Goal: Task Accomplishment & Management: Manage account settings

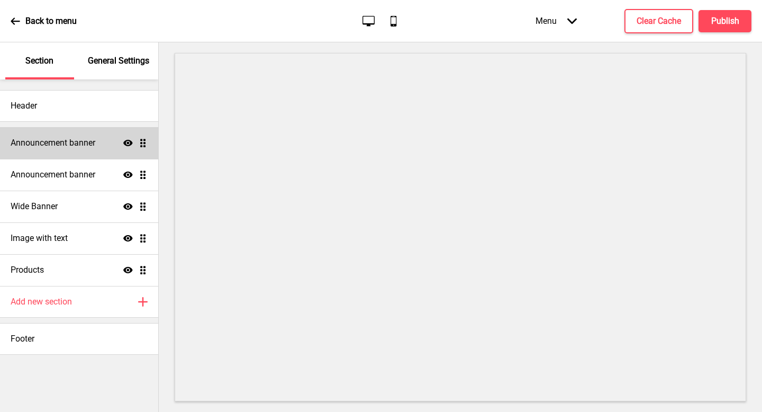
click at [96, 144] on div "Announcement banner Show Drag" at bounding box center [79, 143] width 158 height 32
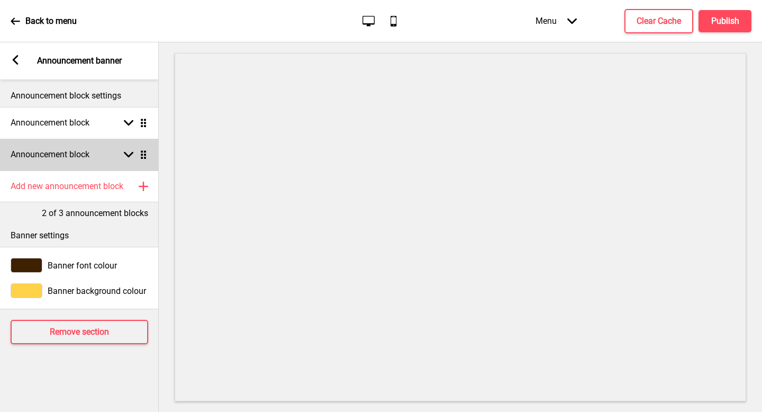
click at [99, 140] on div "Announcement block Arrow down Drag" at bounding box center [79, 155] width 159 height 32
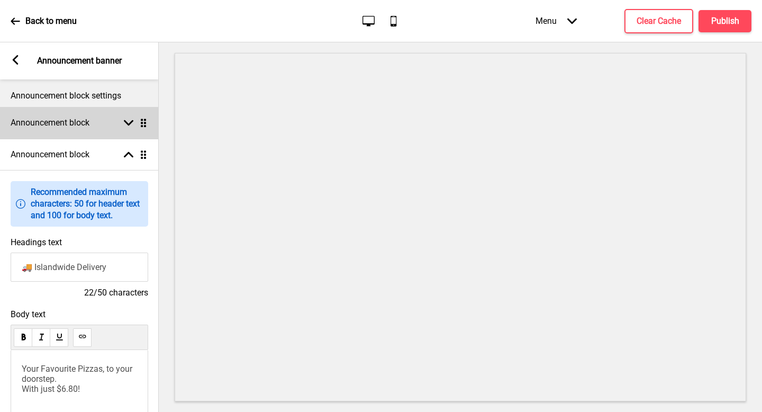
click at [102, 129] on div "Announcement block Arrow down Drag" at bounding box center [79, 123] width 159 height 32
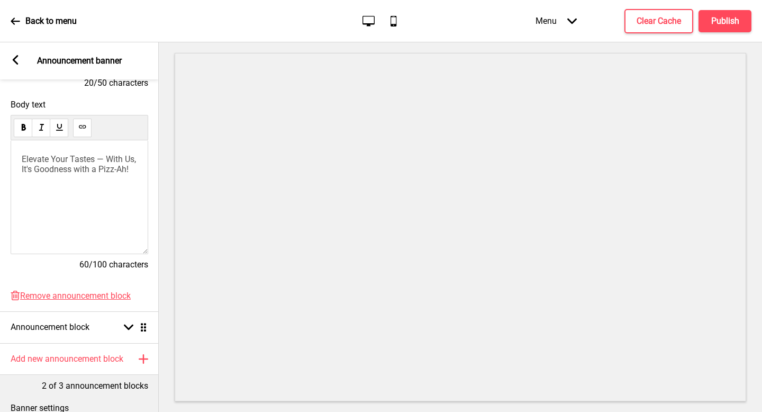
scroll to position [304, 0]
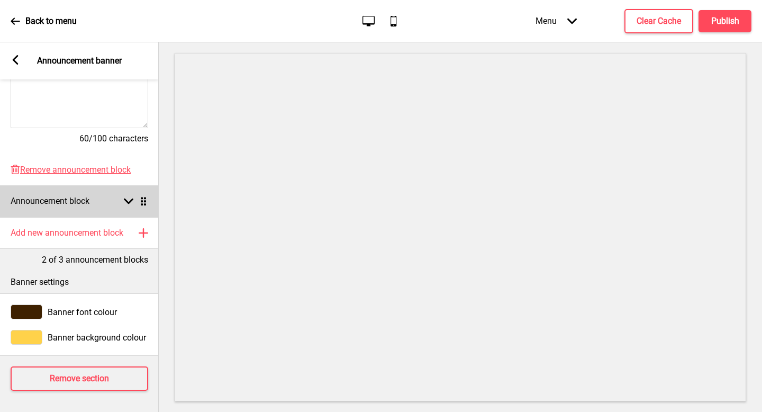
click at [99, 203] on div "Announcement block Arrow down Drag" at bounding box center [79, 201] width 159 height 32
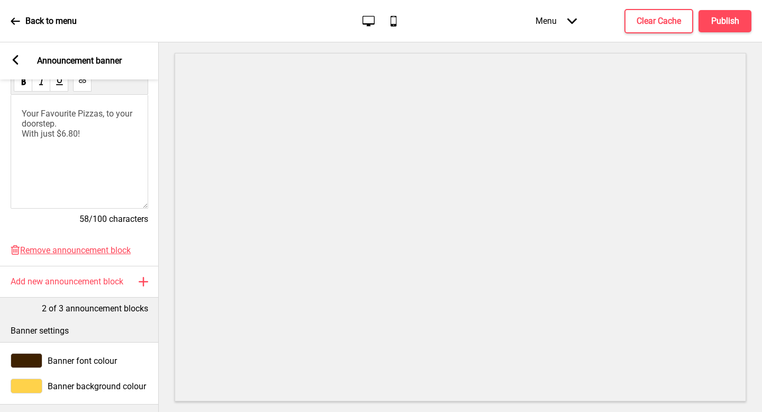
scroll to position [256, 0]
click at [17, 62] on rect at bounding box center [16, 60] width 10 height 10
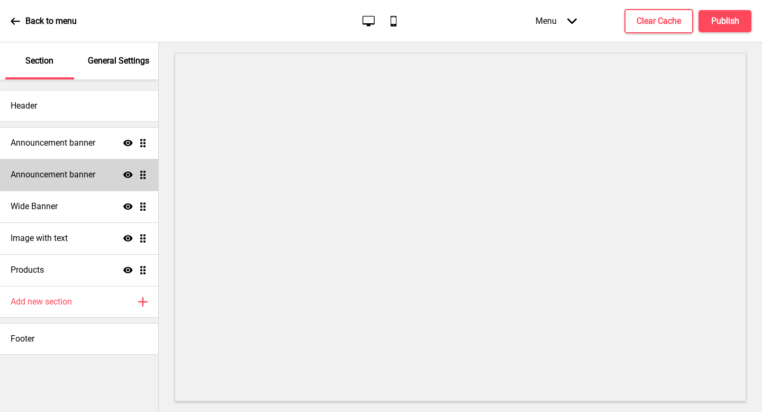
click at [66, 175] on h4 "Announcement banner" at bounding box center [53, 175] width 85 height 12
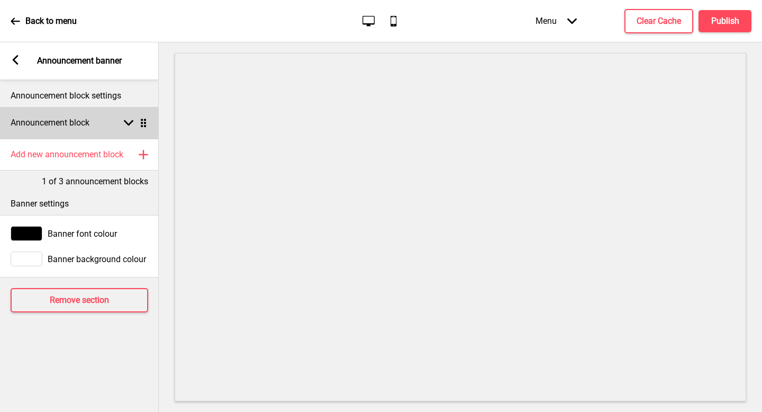
click at [88, 110] on div "Announcement block Arrow down Drag" at bounding box center [79, 123] width 159 height 32
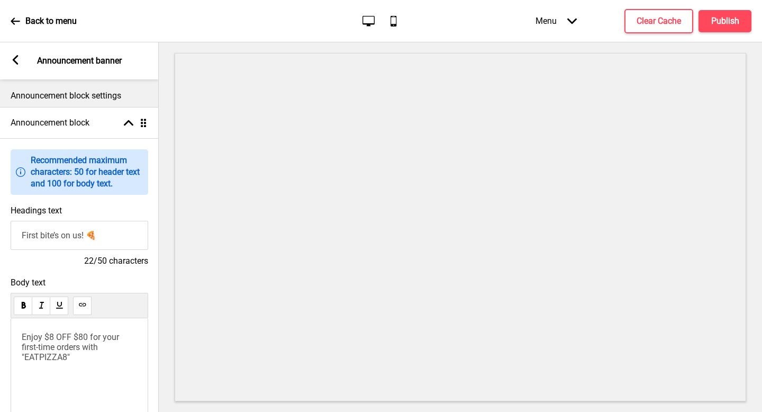
scroll to position [42, 0]
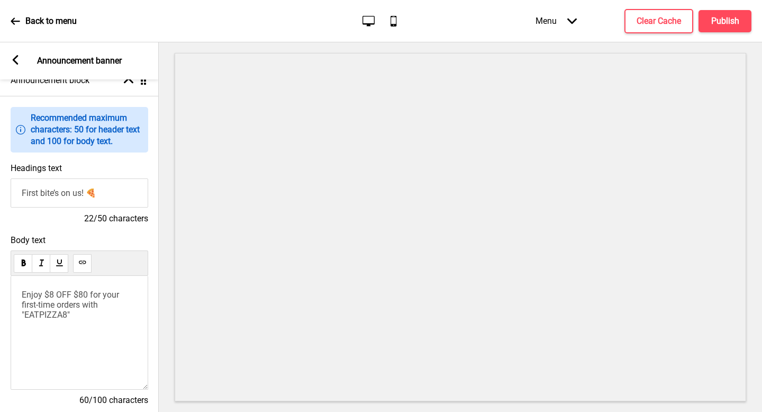
click at [51, 305] on span "Enjoy $8 OFF $80 for your first-time orders with "EATPIZZA8"" at bounding box center [71, 304] width 99 height 30
click at [62, 305] on span "Enjoy $8 OFF $80 for your first orders with "EATPIZZA8"" at bounding box center [80, 299] width 116 height 20
click at [66, 305] on span "Enjoy $8 OFF $80 for your first order with "EATPIZZA8"" at bounding box center [80, 299] width 116 height 20
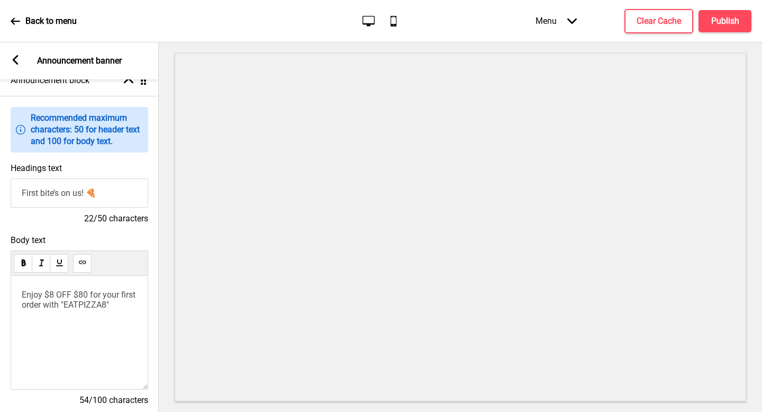
click at [77, 306] on span "Enjoy $8 OFF $80 for your first order with "EATPIZZA8"" at bounding box center [80, 299] width 116 height 20
click at [80, 307] on span "Enjoy $8 OFF $80 for your first order with "EATPIZZA8"" at bounding box center [80, 299] width 116 height 20
click at [100, 308] on span "Enjoy $8 OFF $80 for your first order with "EATPIZZA8"" at bounding box center [80, 299] width 116 height 20
click at [116, 318] on div "Enjoy $8 OFF $80 for your first order with "EATPIZZA8"" at bounding box center [80, 333] width 138 height 114
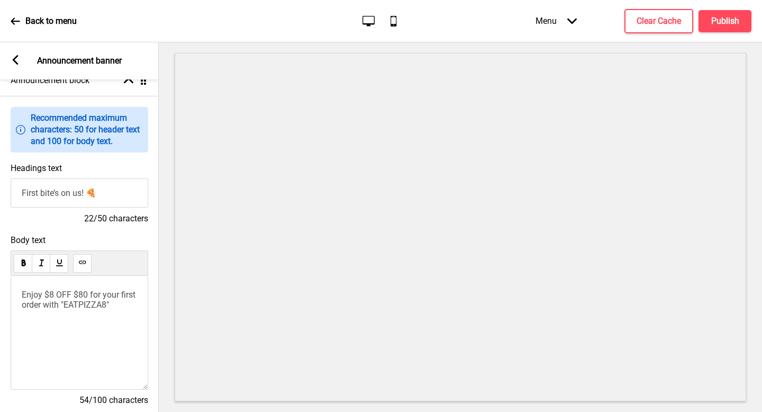
click at [713, 33] on div "Menu Arrow down Product Page Store Information Checkout Thank you Terms & Condi…" at bounding box center [622, 20] width 258 height 31
click at [712, 31] on button "Publish" at bounding box center [724, 21] width 53 height 22
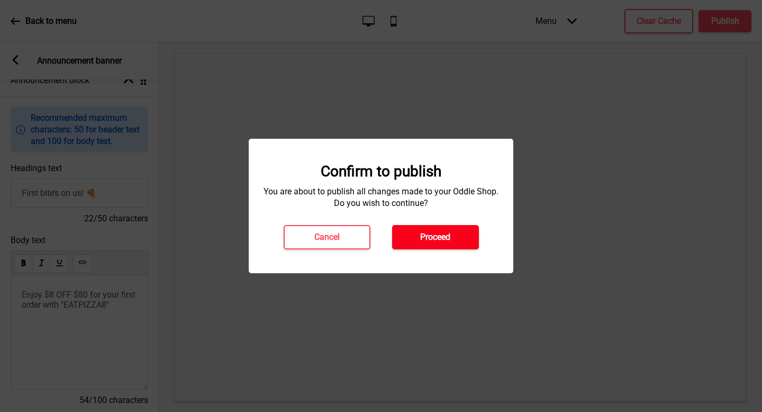
click at [431, 246] on button "Proceed" at bounding box center [435, 237] width 87 height 24
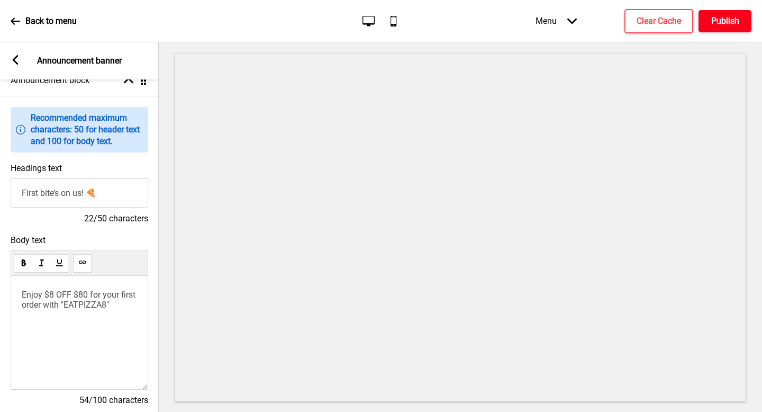
click at [717, 23] on h4 "Publish" at bounding box center [725, 21] width 28 height 12
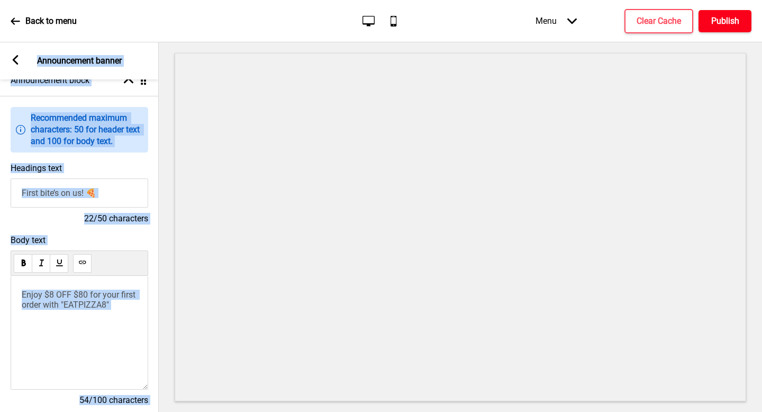
click at [722, 25] on h4 "Publish" at bounding box center [725, 21] width 28 height 12
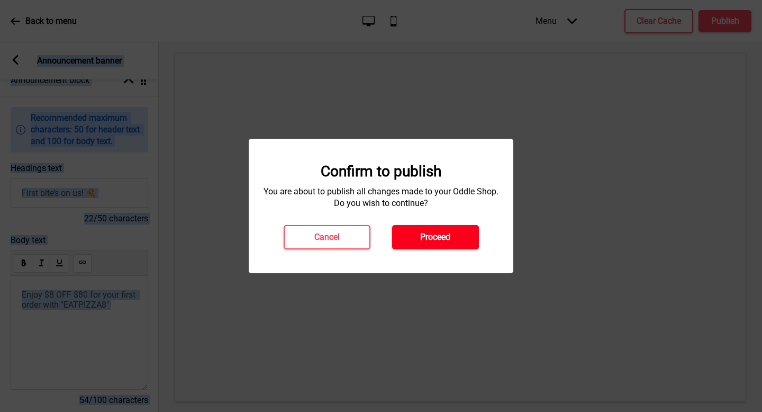
click at [440, 235] on h4 "Proceed" at bounding box center [435, 237] width 30 height 12
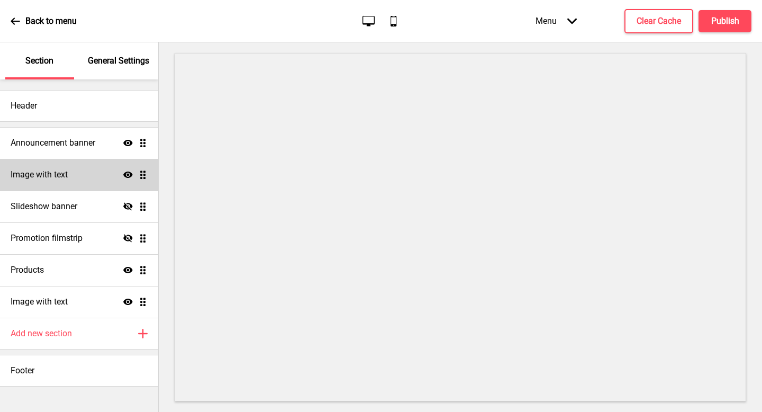
click at [77, 171] on div "Image with text Show Drag" at bounding box center [79, 175] width 158 height 32
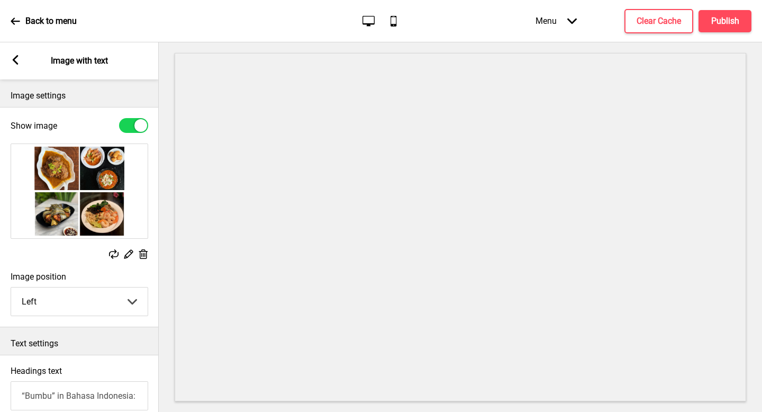
click at [15, 65] on div "Arrow left" at bounding box center [16, 61] width 10 height 12
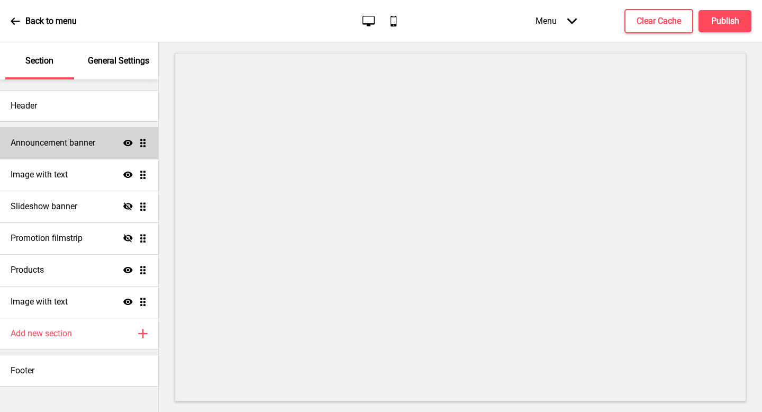
click at [56, 139] on h4 "Announcement banner" at bounding box center [53, 143] width 85 height 12
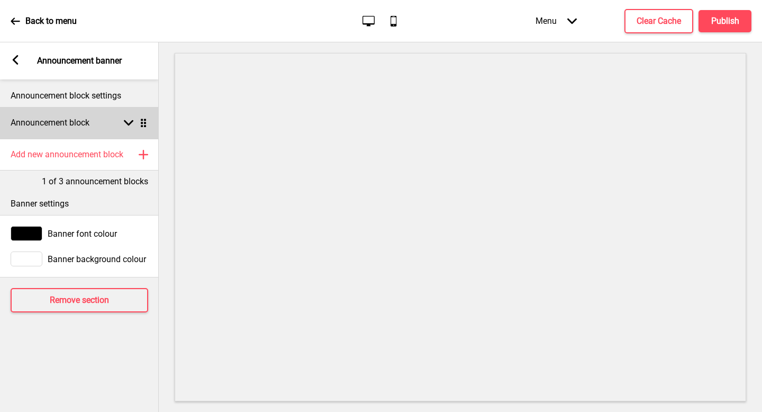
click at [66, 124] on h4 "Announcement block" at bounding box center [50, 123] width 79 height 12
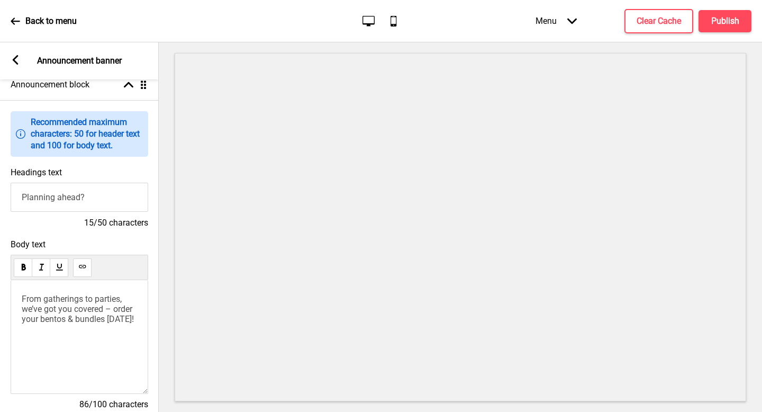
scroll to position [41, 0]
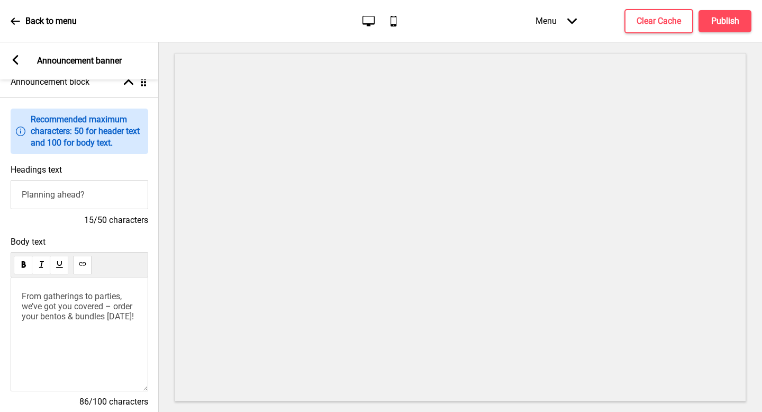
click at [93, 321] on p "From gatherings to parties, we’ve got you covered – order your bentos & bundles…" at bounding box center [79, 306] width 115 height 30
click at [96, 343] on span "Promo code: <BUMBU8> to get $8 off $80 for your first order" at bounding box center [80, 340] width 116 height 20
click at [105, 318] on span "From gatherings to parties, we’ve got you covered – order your bentos & bundles…" at bounding box center [78, 306] width 113 height 30
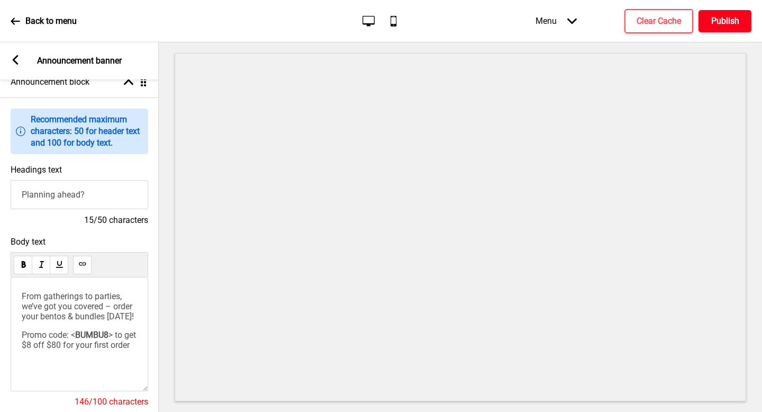
click at [720, 17] on h4 "Publish" at bounding box center [725, 21] width 28 height 12
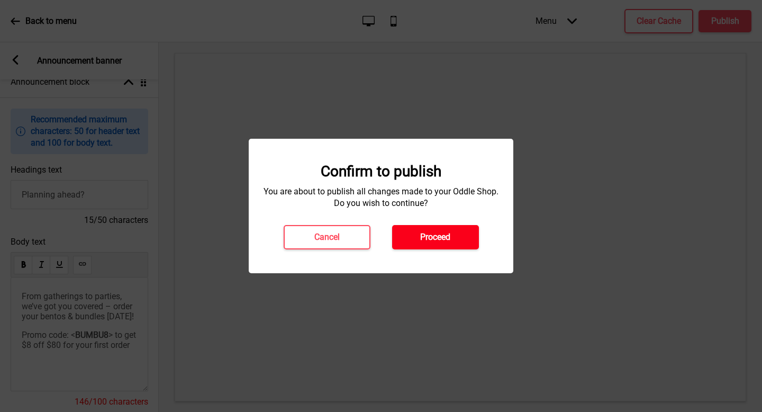
click at [444, 234] on h4 "Proceed" at bounding box center [435, 237] width 30 height 12
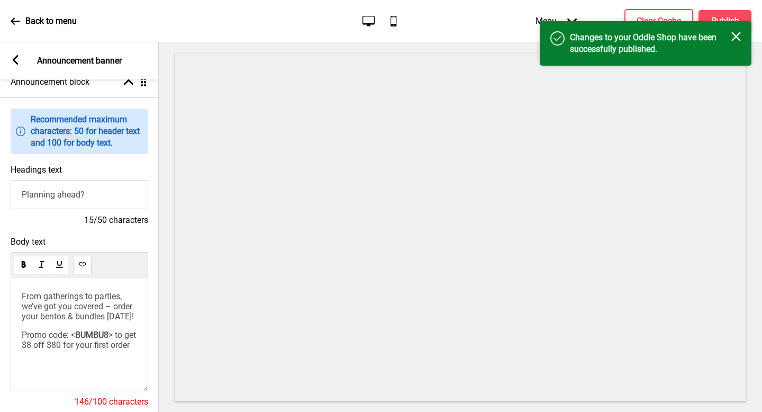
click at [58, 27] on div "Back to menu" at bounding box center [44, 21] width 66 height 29
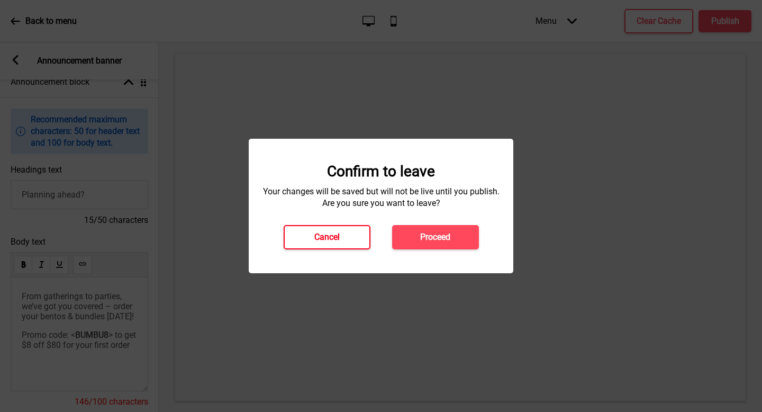
click at [316, 233] on h4 "Cancel" at bounding box center [326, 237] width 25 height 12
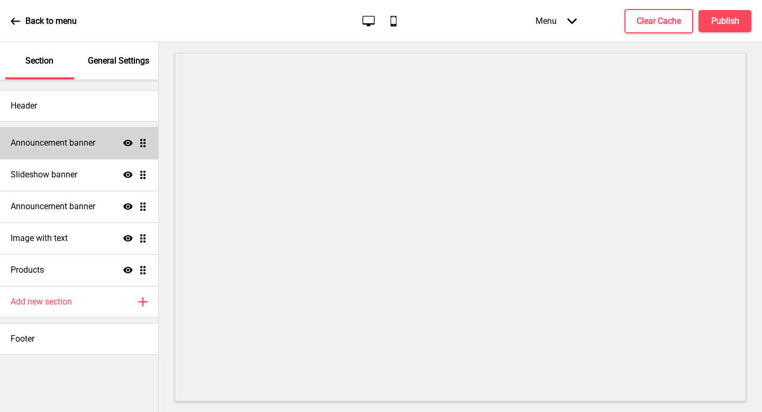
click at [93, 141] on h4 "Announcement banner" at bounding box center [53, 143] width 85 height 12
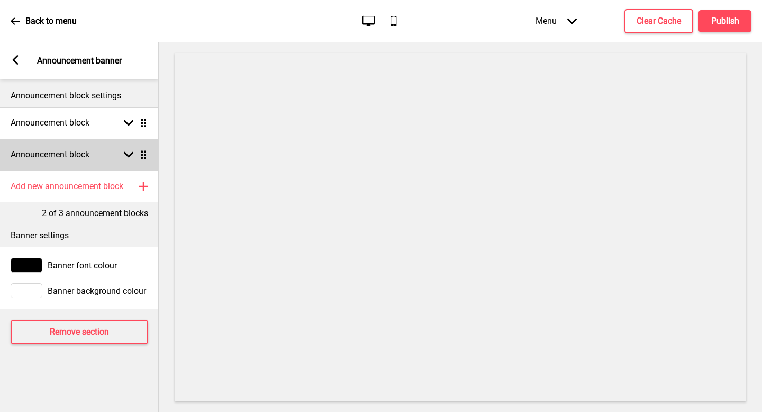
click at [95, 151] on div "Announcement block Arrow down Drag" at bounding box center [79, 155] width 159 height 32
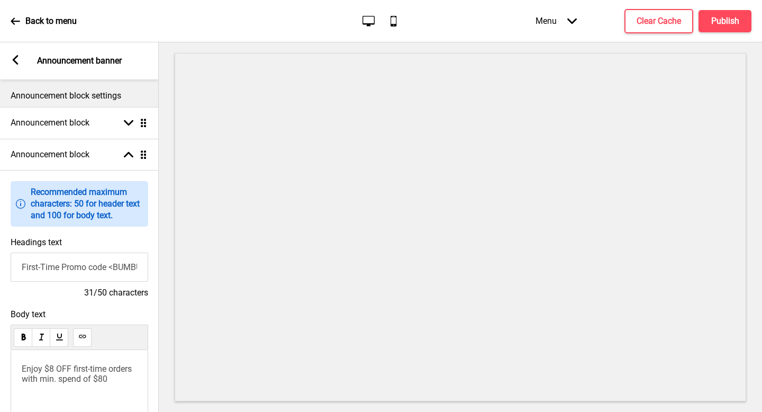
scroll to position [71, 0]
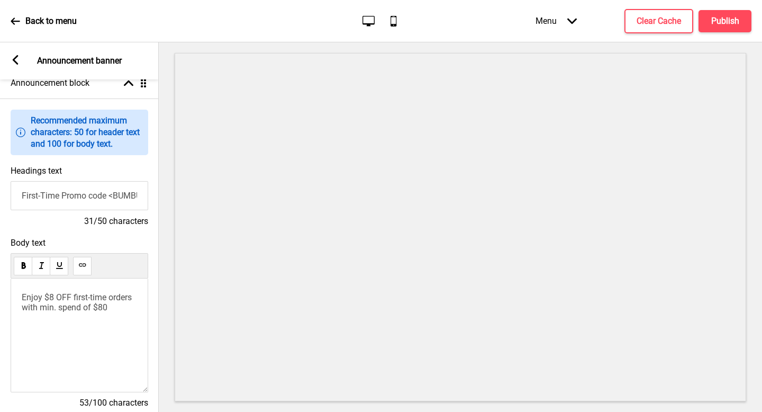
click at [102, 300] on span "Enjoy $8 OFF first-time orders with min. spend of $80" at bounding box center [78, 302] width 112 height 20
click at [115, 296] on span "Enjoy $8 OFF first orders with min. spend of $80" at bounding box center [78, 302] width 112 height 20
click at [713, 32] on div "Menu Arrow down Product Page Store Information Checkout Thank you Terms & Condi…" at bounding box center [622, 20] width 258 height 31
click at [708, 21] on button "Publish" at bounding box center [724, 21] width 53 height 22
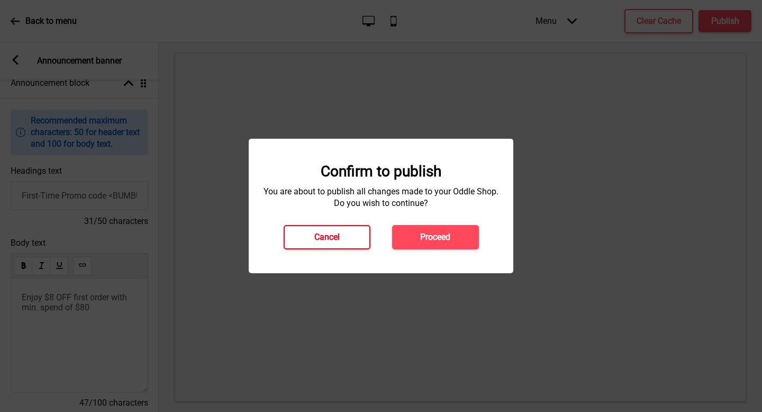
click at [332, 237] on h4 "Cancel" at bounding box center [326, 237] width 25 height 12
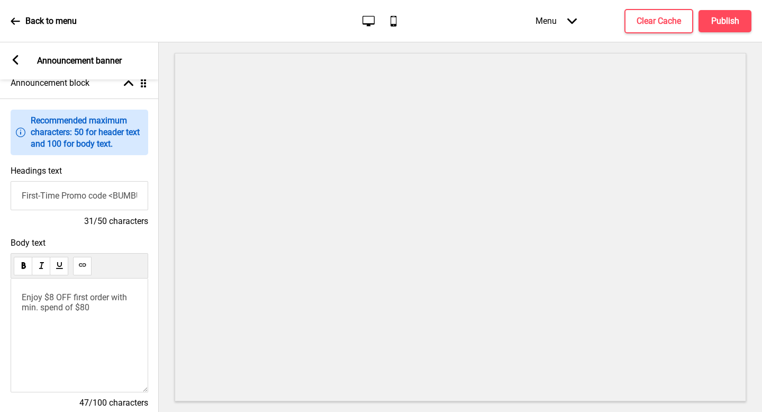
click at [136, 298] on p "Enjoy $8 OFF first order with min. spend of $80" at bounding box center [79, 302] width 115 height 20
click at [735, 30] on button "Publish" at bounding box center [724, 21] width 53 height 22
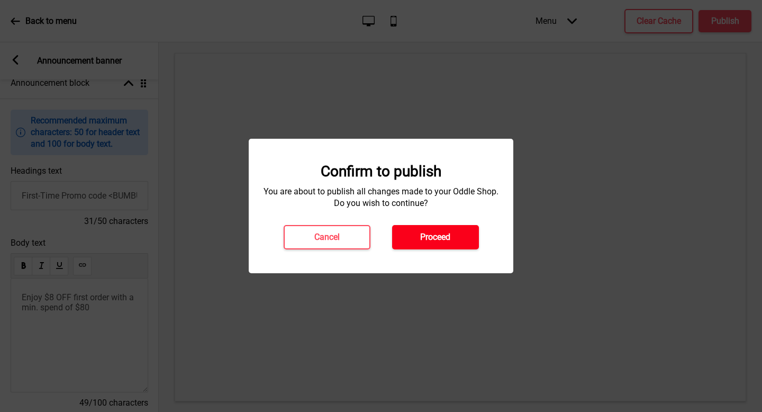
click at [454, 244] on button "Proceed" at bounding box center [435, 237] width 87 height 24
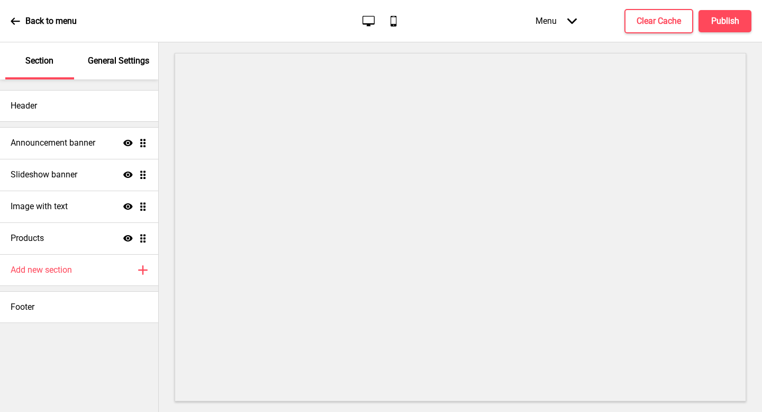
click at [87, 65] on div "General Settings" at bounding box center [119, 60] width 69 height 37
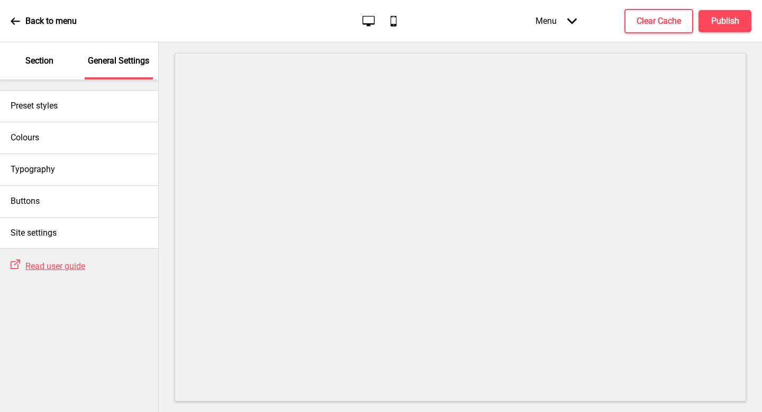
click at [49, 63] on p "Section" at bounding box center [39, 61] width 28 height 12
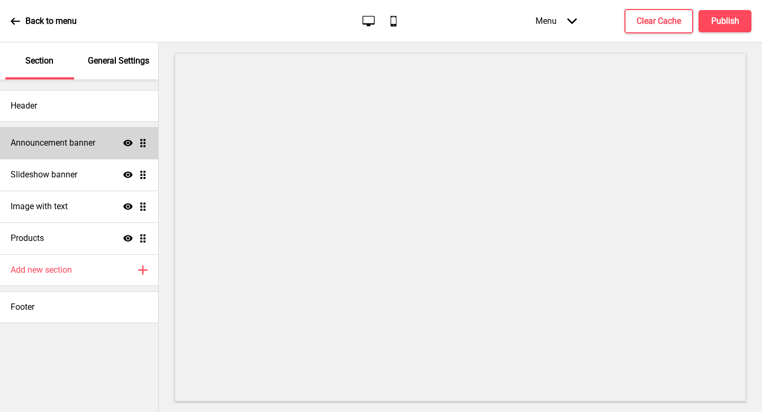
click at [59, 140] on h4 "Announcement banner" at bounding box center [53, 143] width 85 height 12
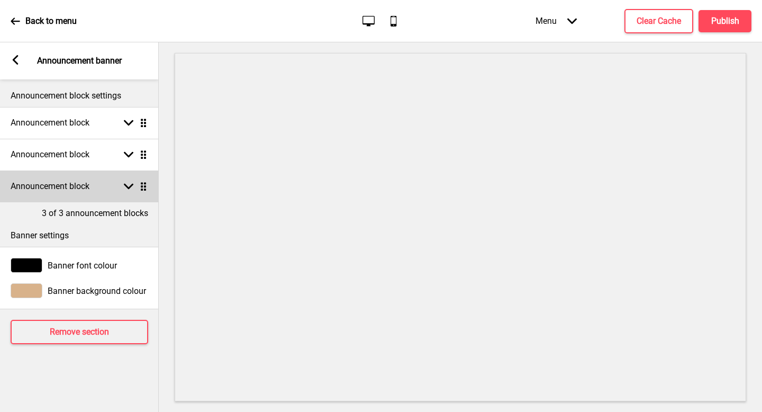
click at [74, 197] on div "Announcement block Arrow down Drag" at bounding box center [79, 186] width 159 height 32
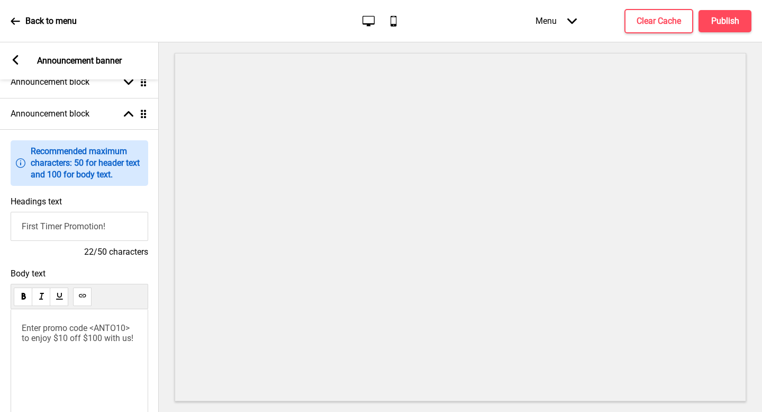
scroll to position [151, 0]
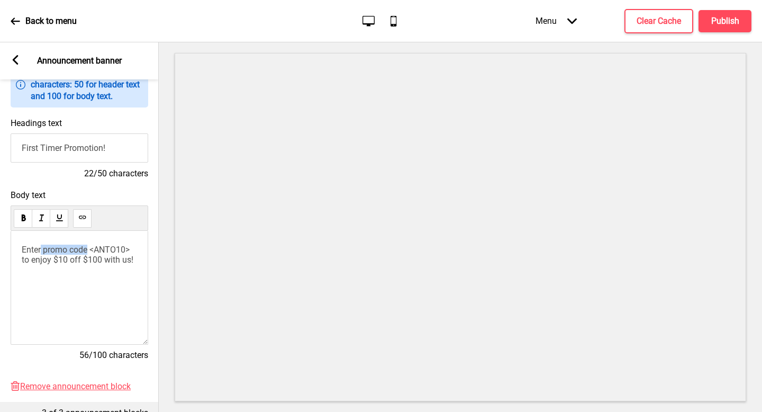
drag, startPoint x: 89, startPoint y: 250, endPoint x: 41, endPoint y: 245, distance: 48.9
click at [41, 245] on span "Enter promo code <ANTO10> to enjoy $10 off $100 with us!" at bounding box center [78, 254] width 112 height 20
click at [63, 251] on span "Enter <ANTO10> to enjoy $10 off $100 with us!" at bounding box center [79, 254] width 114 height 20
click at [85, 255] on span "> to enjoy $10 off $100 with us!" at bounding box center [79, 254] width 114 height 20
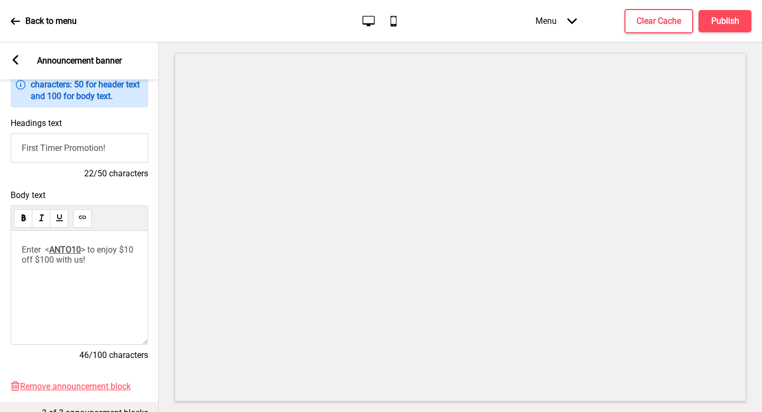
click at [74, 251] on span "ANTO10" at bounding box center [65, 249] width 32 height 10
click at [93, 253] on span "> to enjoy $10 off $100 with us!" at bounding box center [79, 254] width 114 height 20
click at [24, 259] on span "> to enjoy $10 off $100 with us!" at bounding box center [79, 254] width 114 height 20
click at [43, 250] on span "Enter <" at bounding box center [36, 249] width 28 height 10
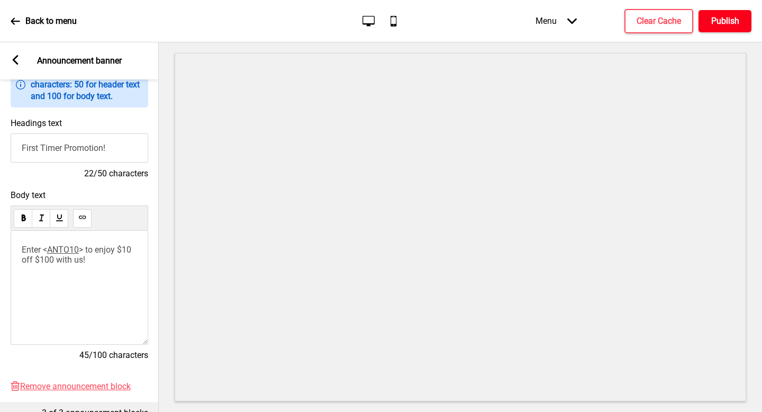
click at [706, 31] on button "Publish" at bounding box center [724, 21] width 53 height 22
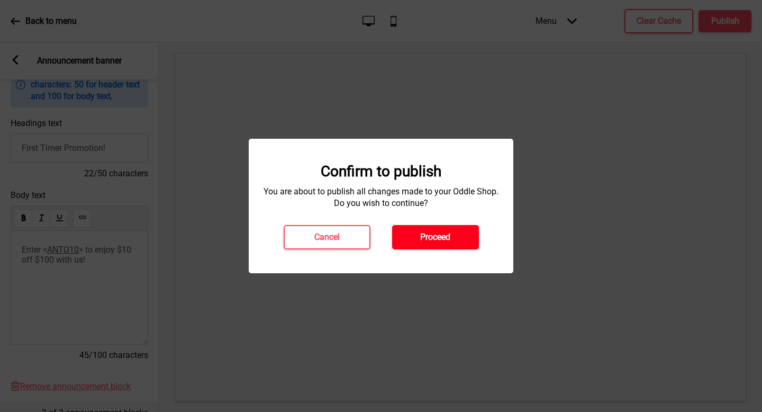
click at [427, 245] on button "Proceed" at bounding box center [435, 237] width 87 height 24
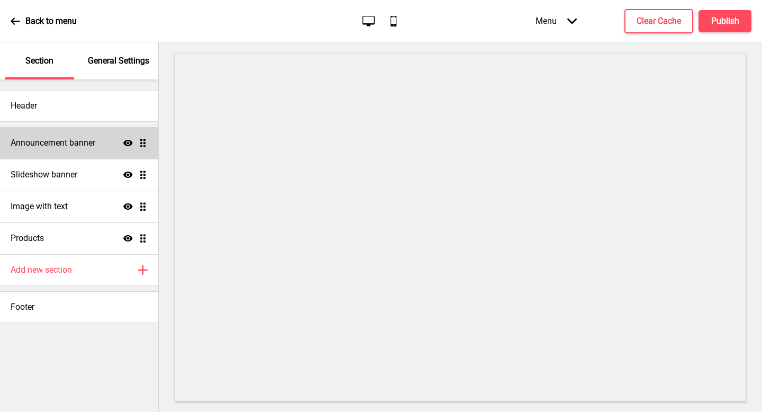
click at [57, 140] on h4 "Announcement banner" at bounding box center [53, 143] width 85 height 12
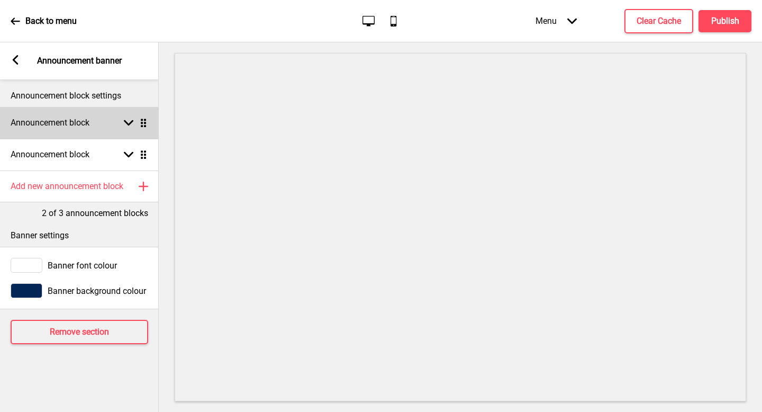
click at [92, 132] on div "Announcement block Arrow down Drag" at bounding box center [79, 123] width 159 height 32
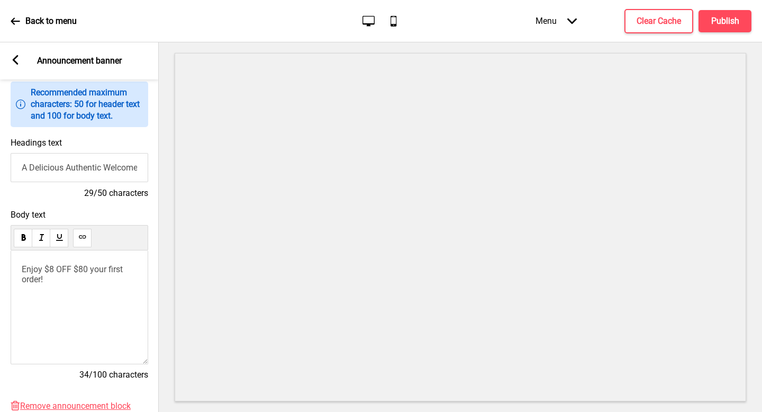
scroll to position [72, 0]
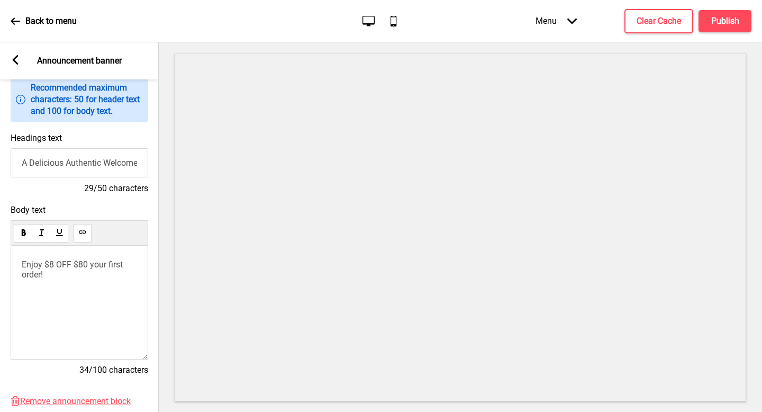
click at [87, 266] on span "Enjoy $8 OFF $80 your first order!" at bounding box center [73, 269] width 103 height 20
click at [90, 276] on p "Enjoy $8 OFF $80 your first order!" at bounding box center [79, 269] width 115 height 20
click at [139, 266] on div "Enjoy $8 OFF $80 your first order!" at bounding box center [80, 302] width 138 height 114
click at [122, 266] on span "Enjoy $8 OFF $80 your first order!" at bounding box center [73, 269] width 103 height 20
click at [125, 266] on span "Enjoy $8 OFF $80 your first order!" at bounding box center [73, 269] width 103 height 20
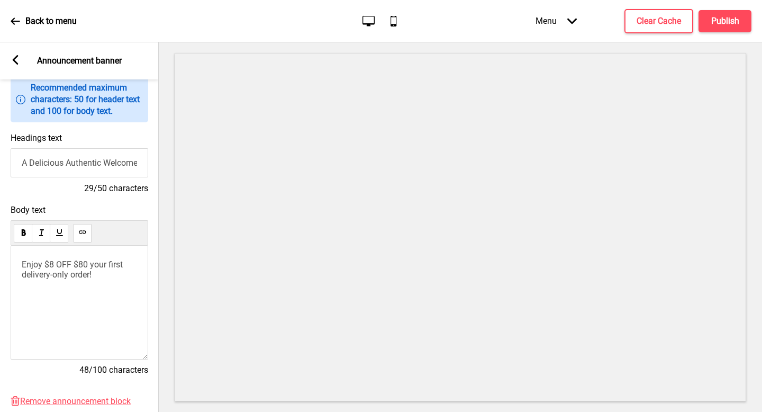
click at [109, 286] on div "Enjoy $8 OFF $80 your first delivery-only order!" at bounding box center [80, 302] width 138 height 114
click at [109, 275] on p "Enjoy $8 OFF $80 your first delivery-only order!" at bounding box center [79, 269] width 115 height 20
click at [52, 285] on span "Enjoy $8 OFF $80 your first delivery-only order with <KAPITAN8> !" at bounding box center [73, 274] width 103 height 30
click at [137, 277] on div "Enjoy $8 OFF $80 your first delivery-only order with < KAPITAN8 > !" at bounding box center [80, 302] width 138 height 114
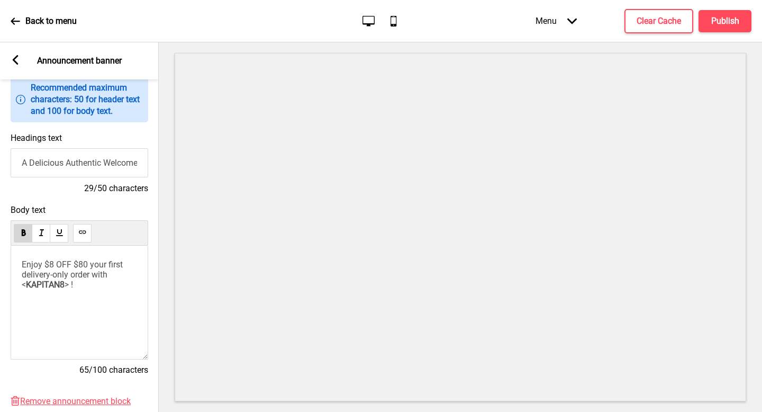
click at [55, 284] on span "KAPITAN8" at bounding box center [45, 284] width 39 height 10
click at [112, 294] on div "Enjoy $8 OFF $80 your first delivery-only order with < KAPITAN8 > !" at bounding box center [80, 302] width 138 height 114
click at [715, 26] on h4 "Publish" at bounding box center [725, 21] width 28 height 12
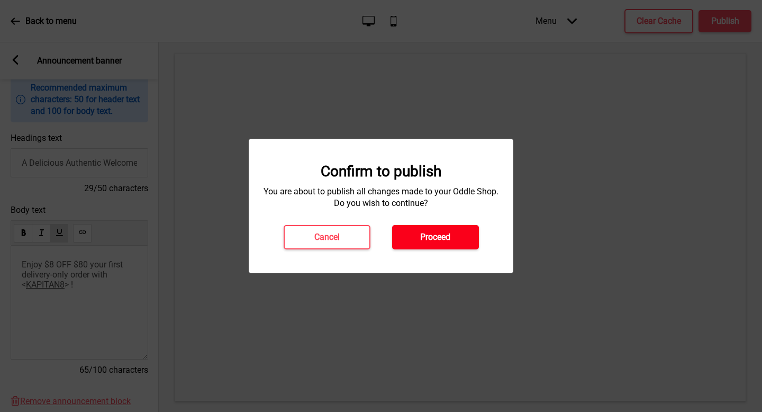
click at [458, 231] on button "Proceed" at bounding box center [435, 237] width 87 height 24
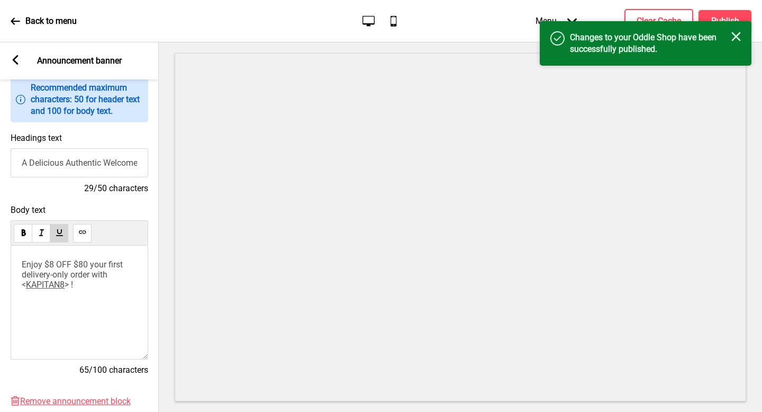
click at [742, 34] on div "Success Changes to your Oddle Shop have been successfully published. Close" at bounding box center [646, 43] width 212 height 44
